Goal: Task Accomplishment & Management: Manage account settings

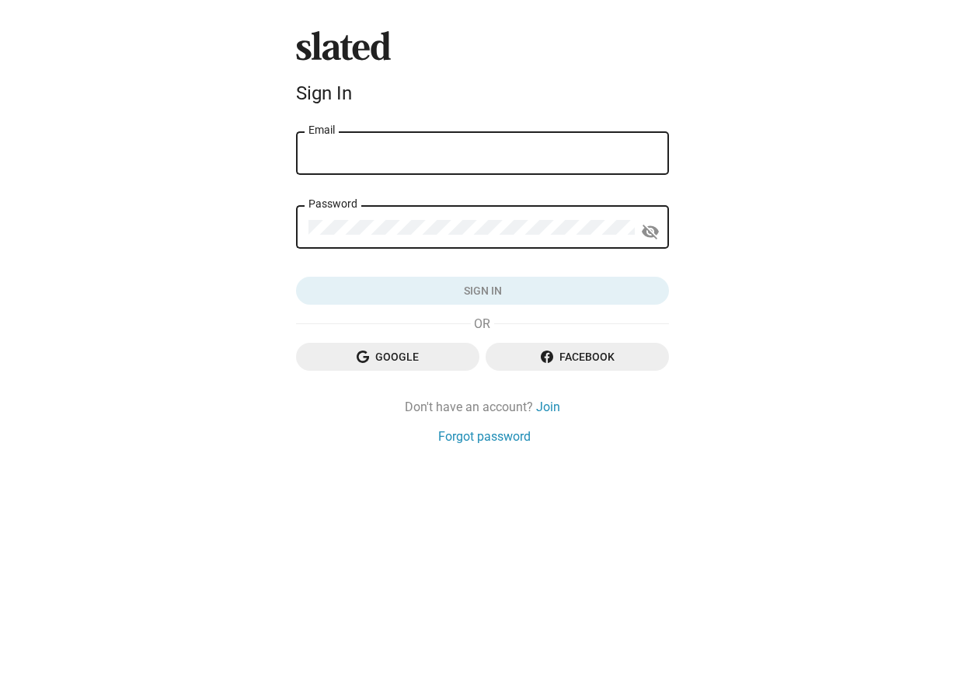
click at [344, 154] on input "Email" at bounding box center [483, 154] width 348 height 14
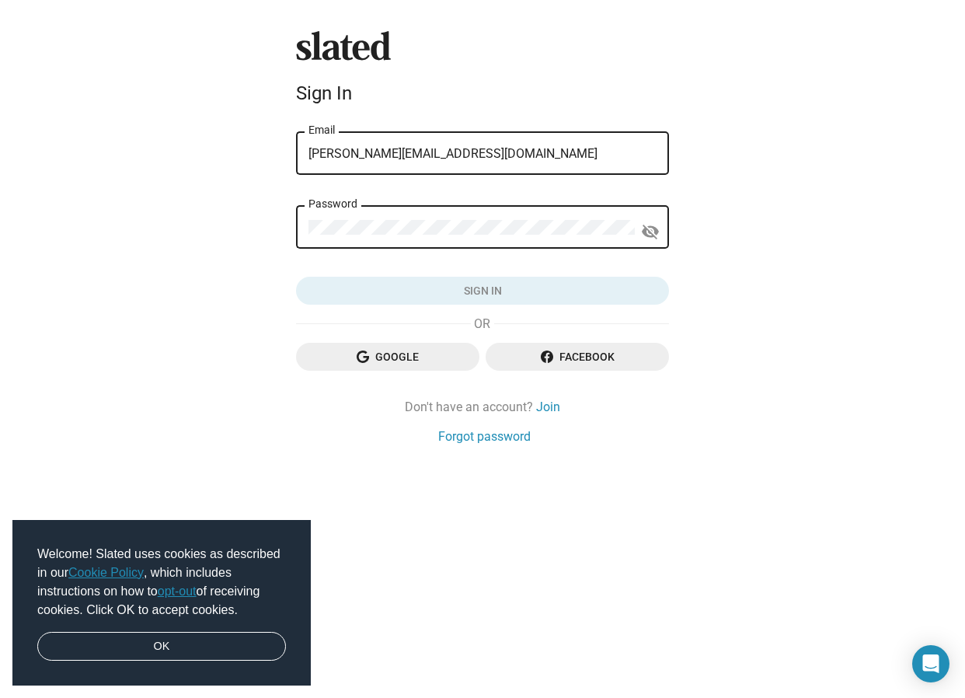
type input "[PERSON_NAME][EMAIL_ADDRESS][DOMAIN_NAME]"
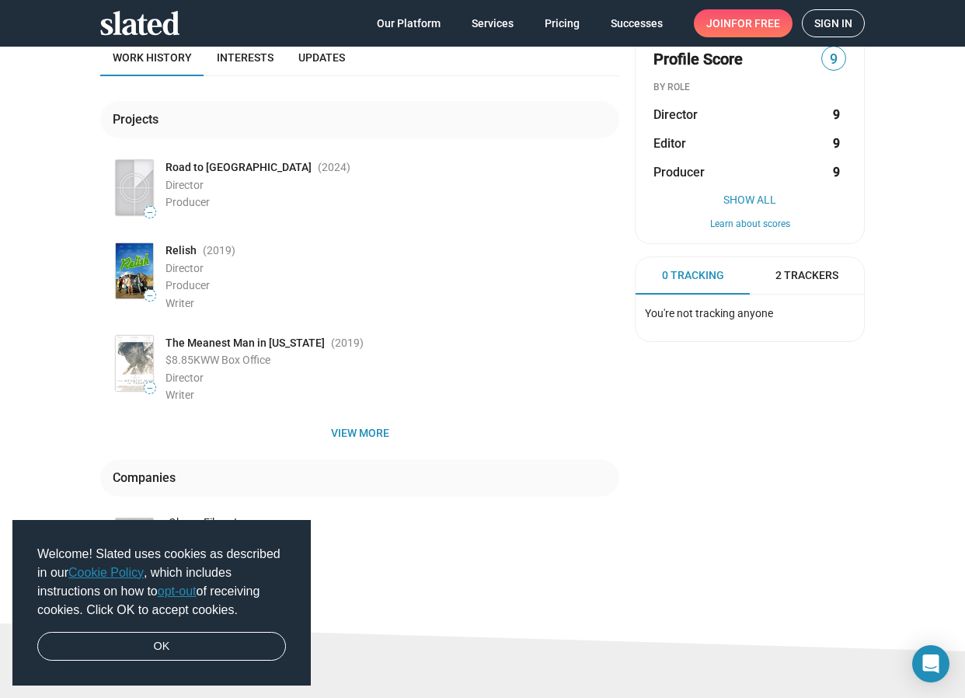
scroll to position [205, 0]
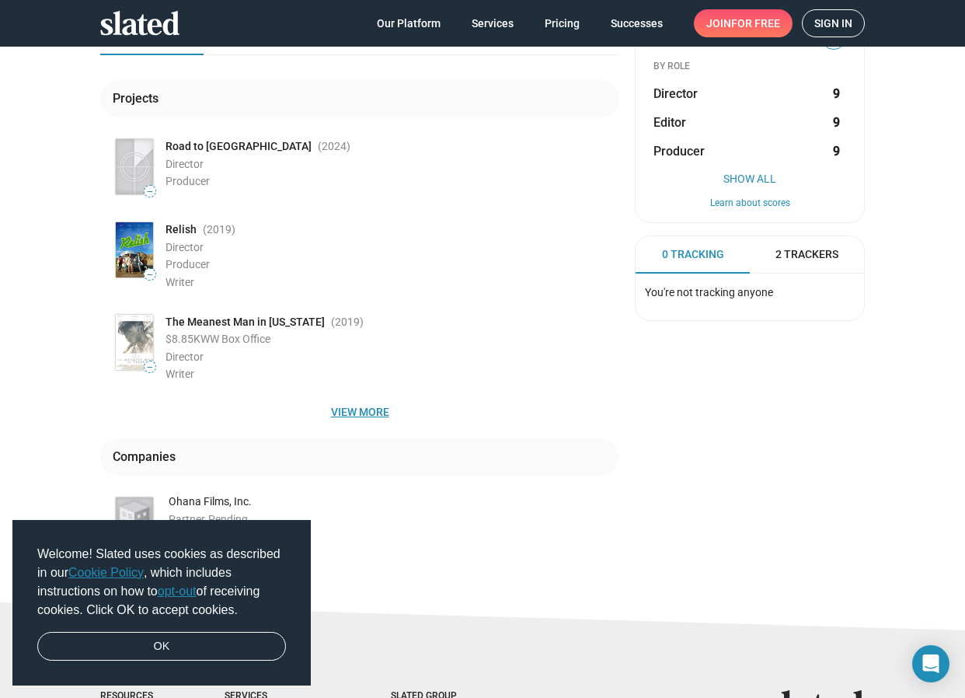
click at [350, 411] on span "View more" at bounding box center [360, 412] width 494 height 28
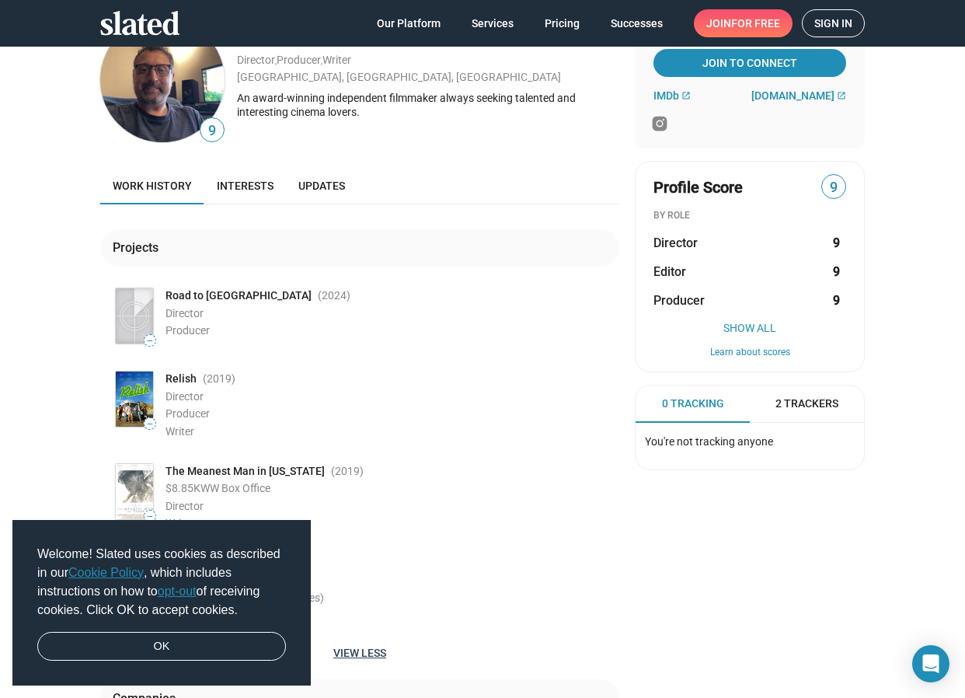
scroll to position [0, 0]
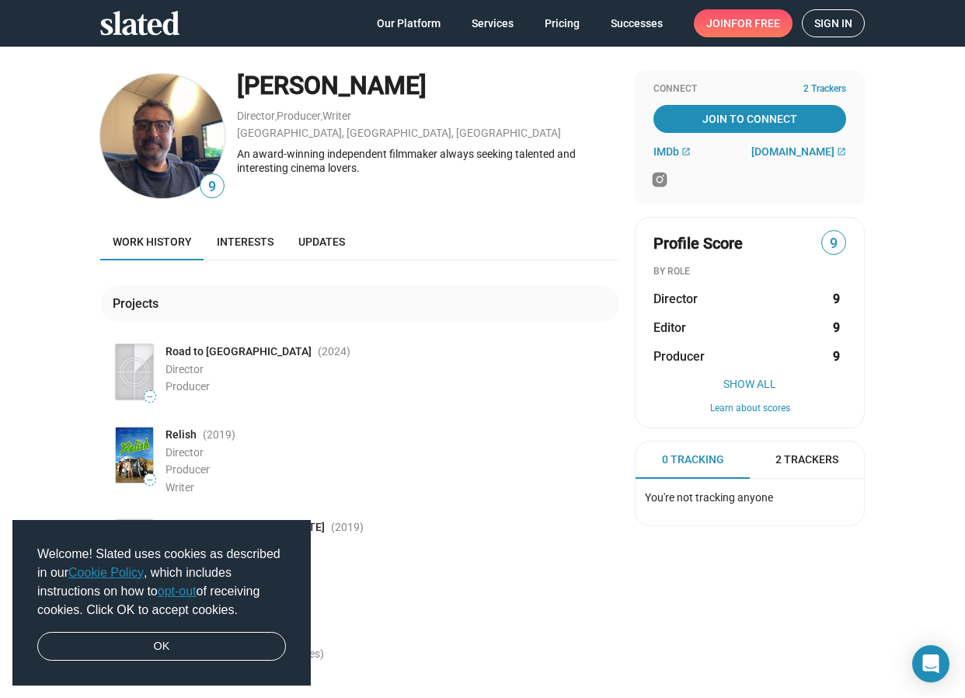
click at [813, 21] on link "Sign in" at bounding box center [833, 23] width 63 height 28
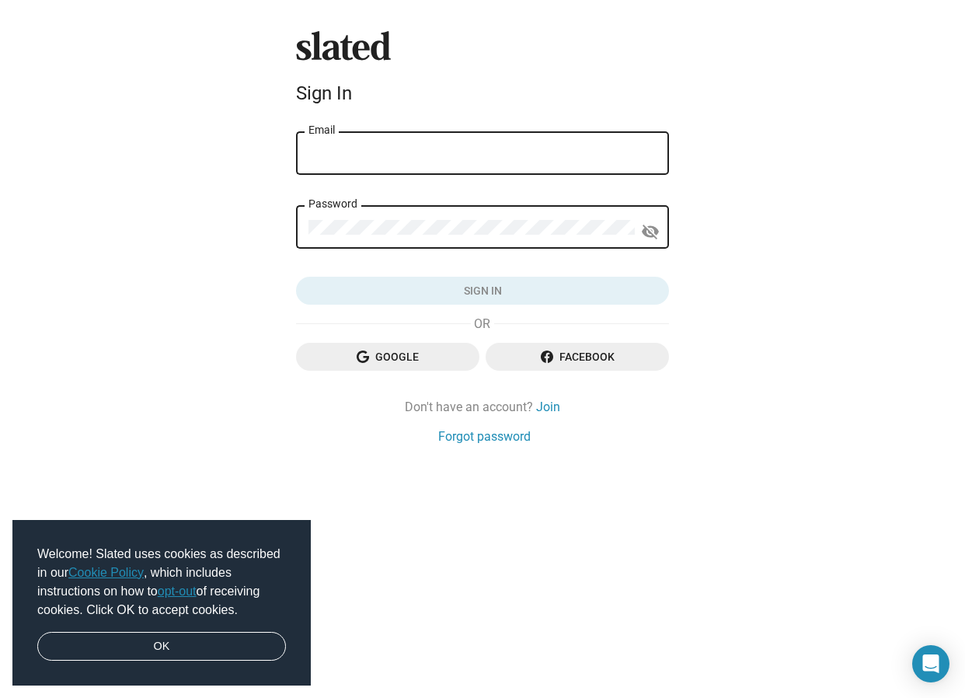
click at [366, 146] on div "Email" at bounding box center [483, 152] width 348 height 46
type input "[EMAIL_ADDRESS][DOMAIN_NAME]"
click at [361, 197] on form "[EMAIL_ADDRESS][DOMAIN_NAME] Email Password visibility_off Sign in" at bounding box center [482, 217] width 373 height 176
